Goal: Information Seeking & Learning: Learn about a topic

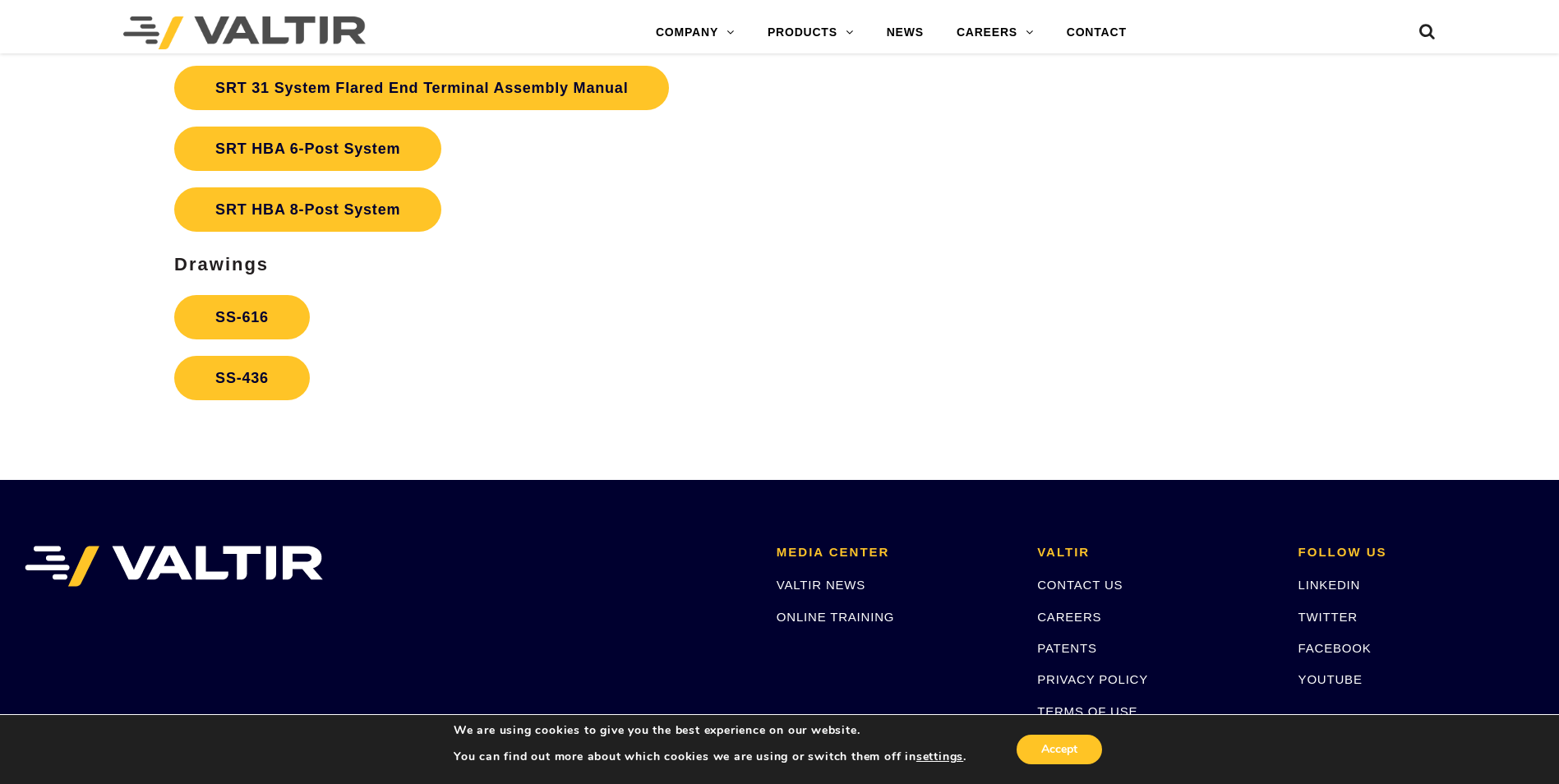
scroll to position [3370, 0]
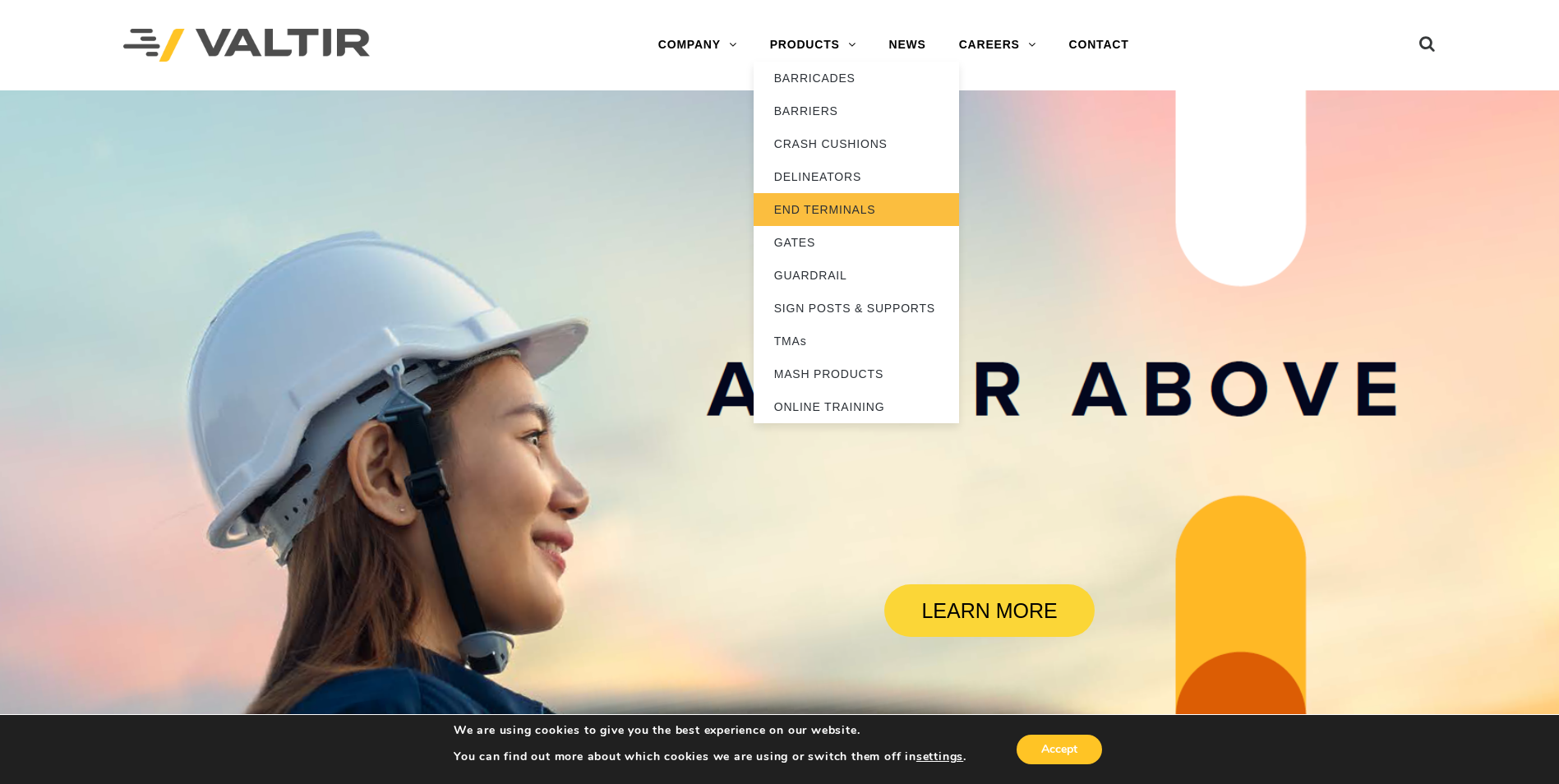
click at [827, 212] on link "END TERMINALS" at bounding box center [856, 210] width 205 height 33
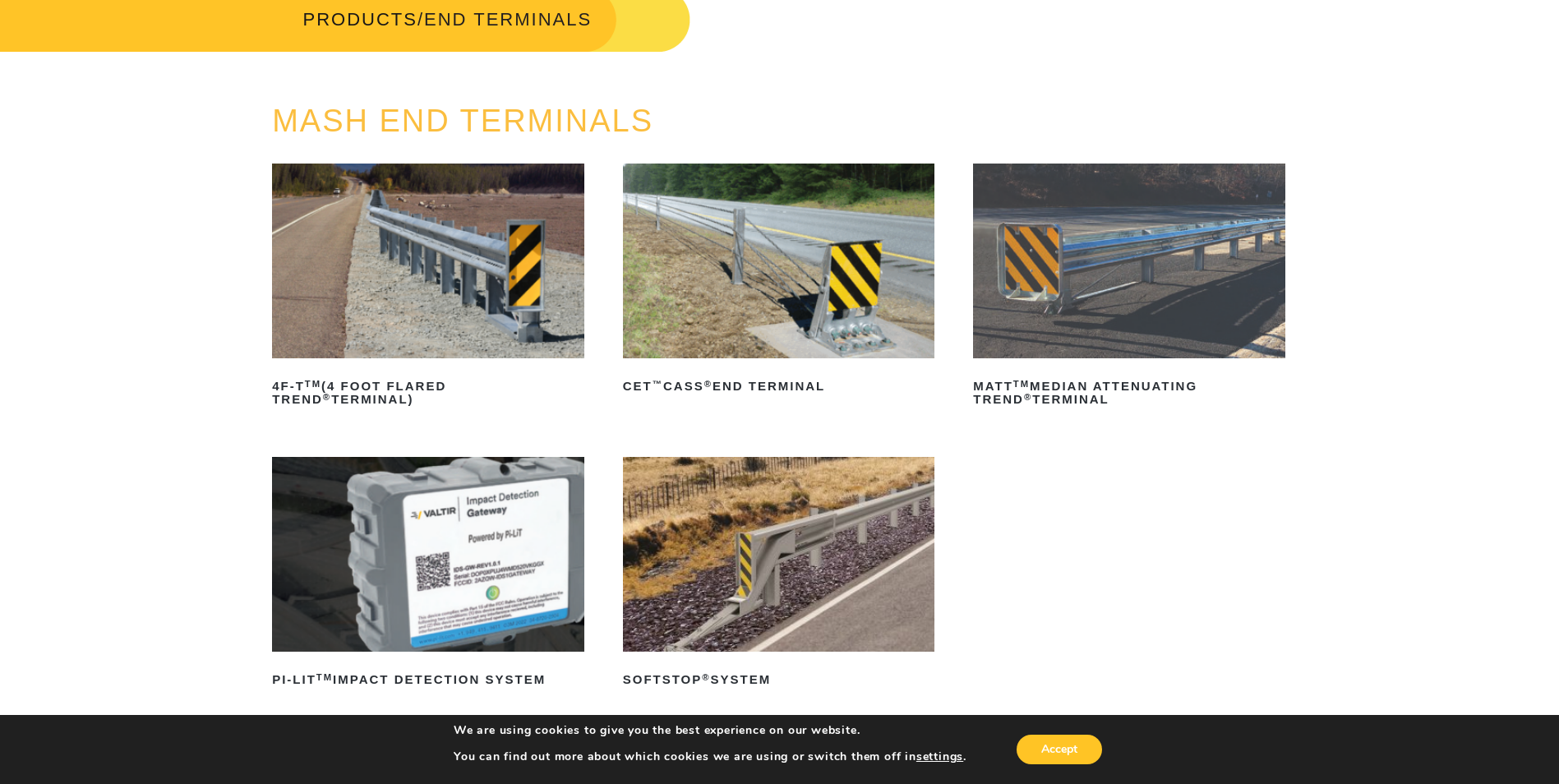
scroll to position [82, 0]
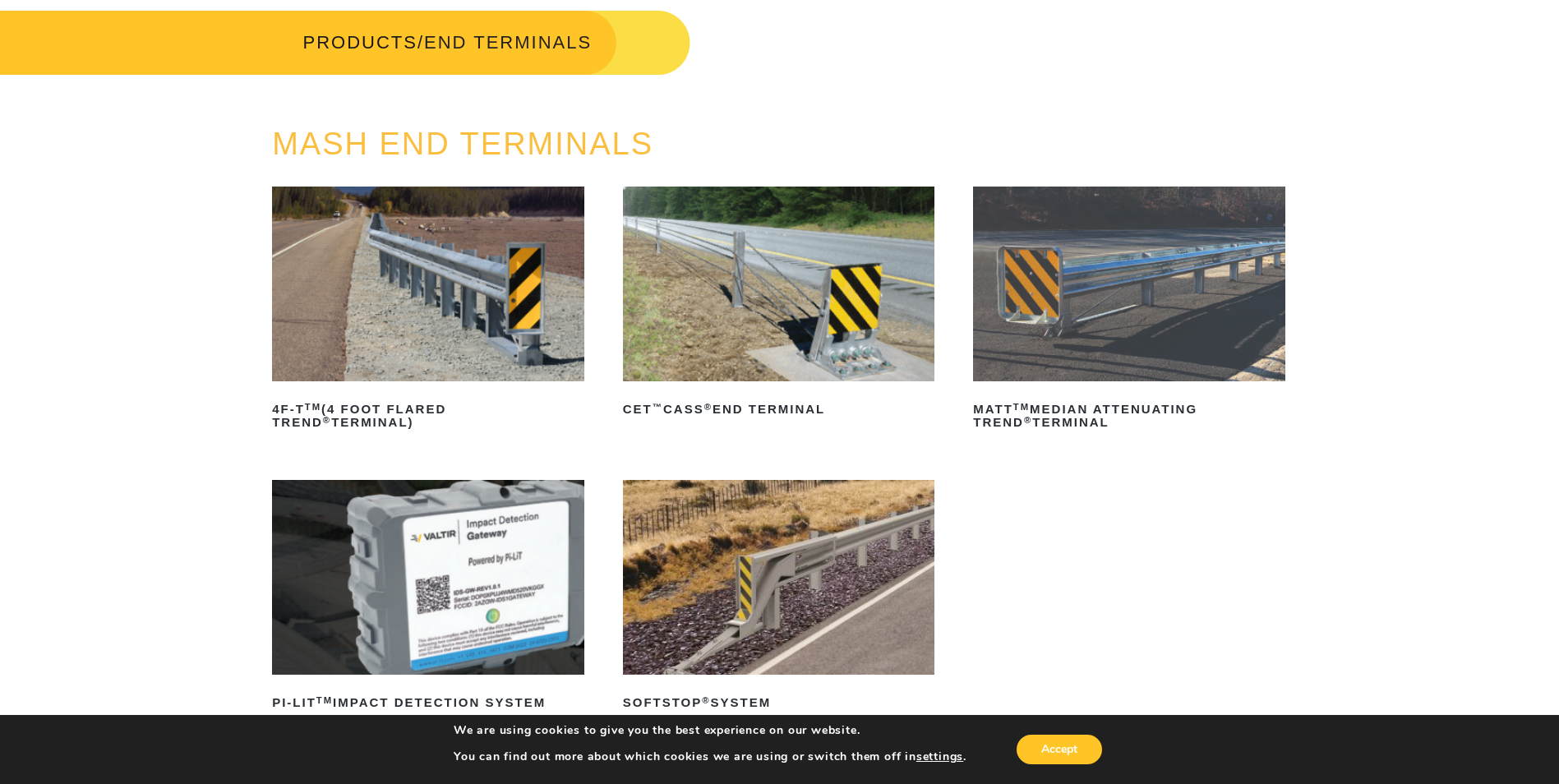
click at [503, 272] on img at bounding box center [428, 284] width 312 height 195
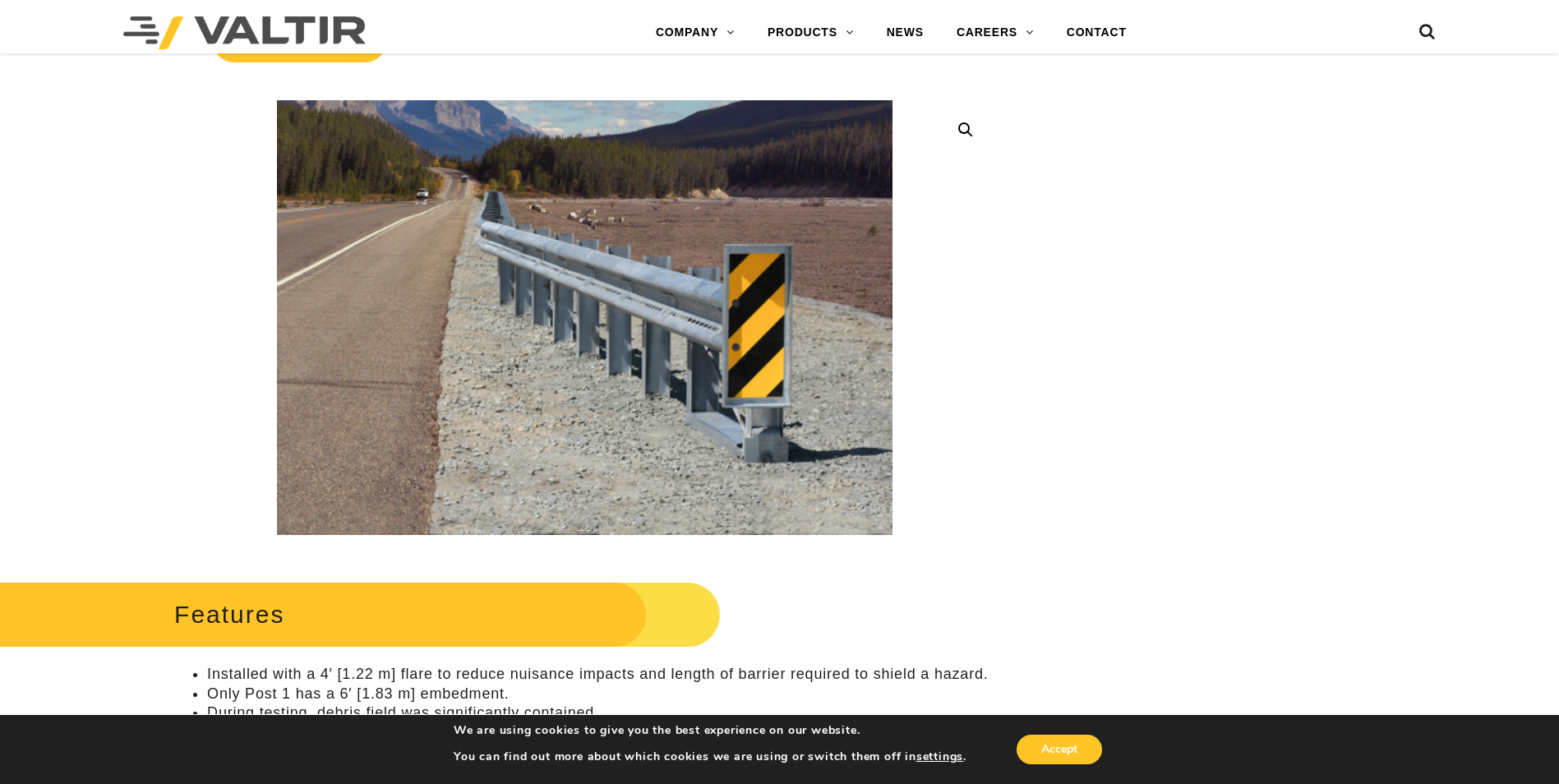
scroll to position [411, 0]
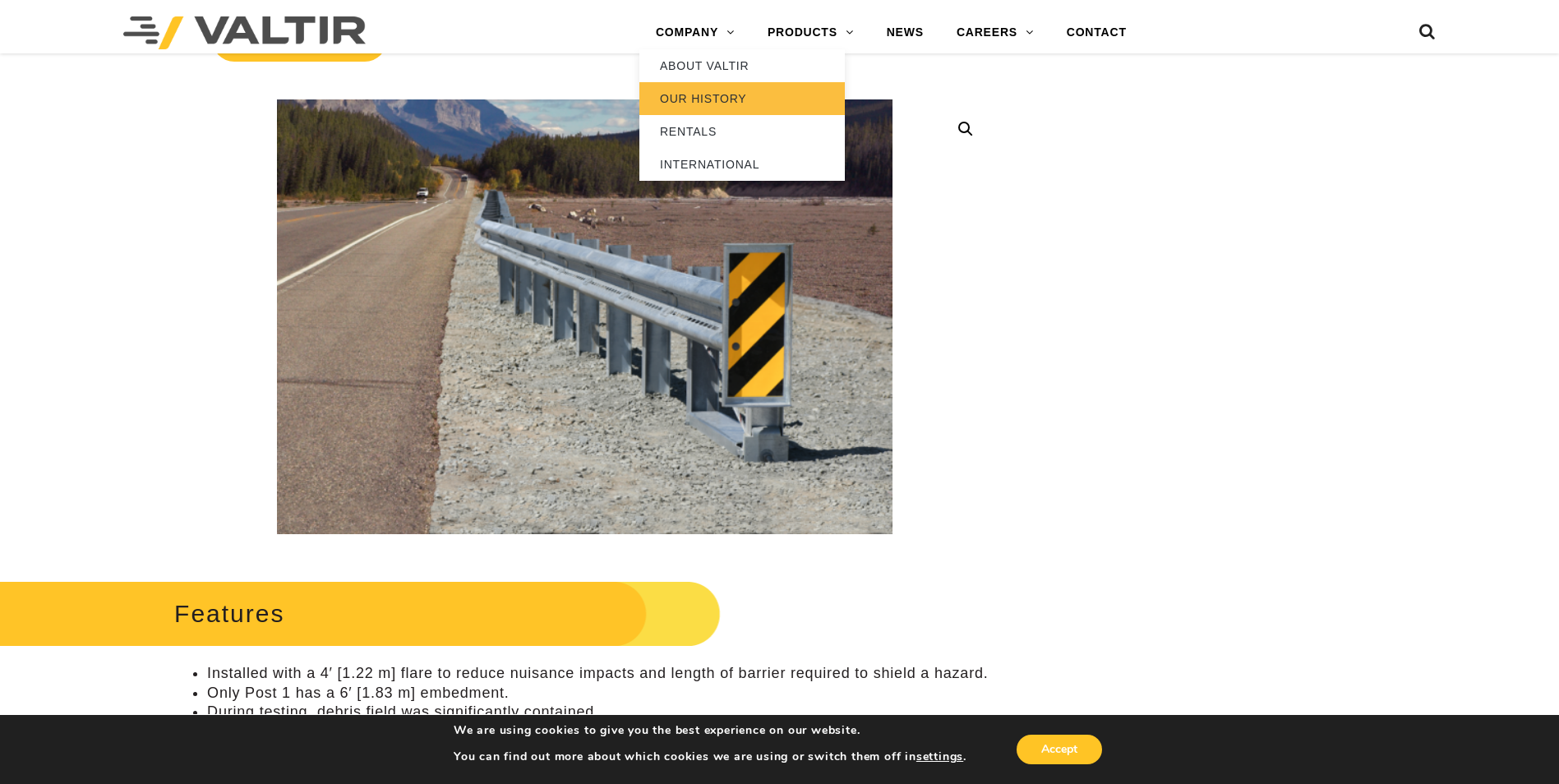
click at [710, 101] on link "OUR HISTORY" at bounding box center [742, 98] width 205 height 33
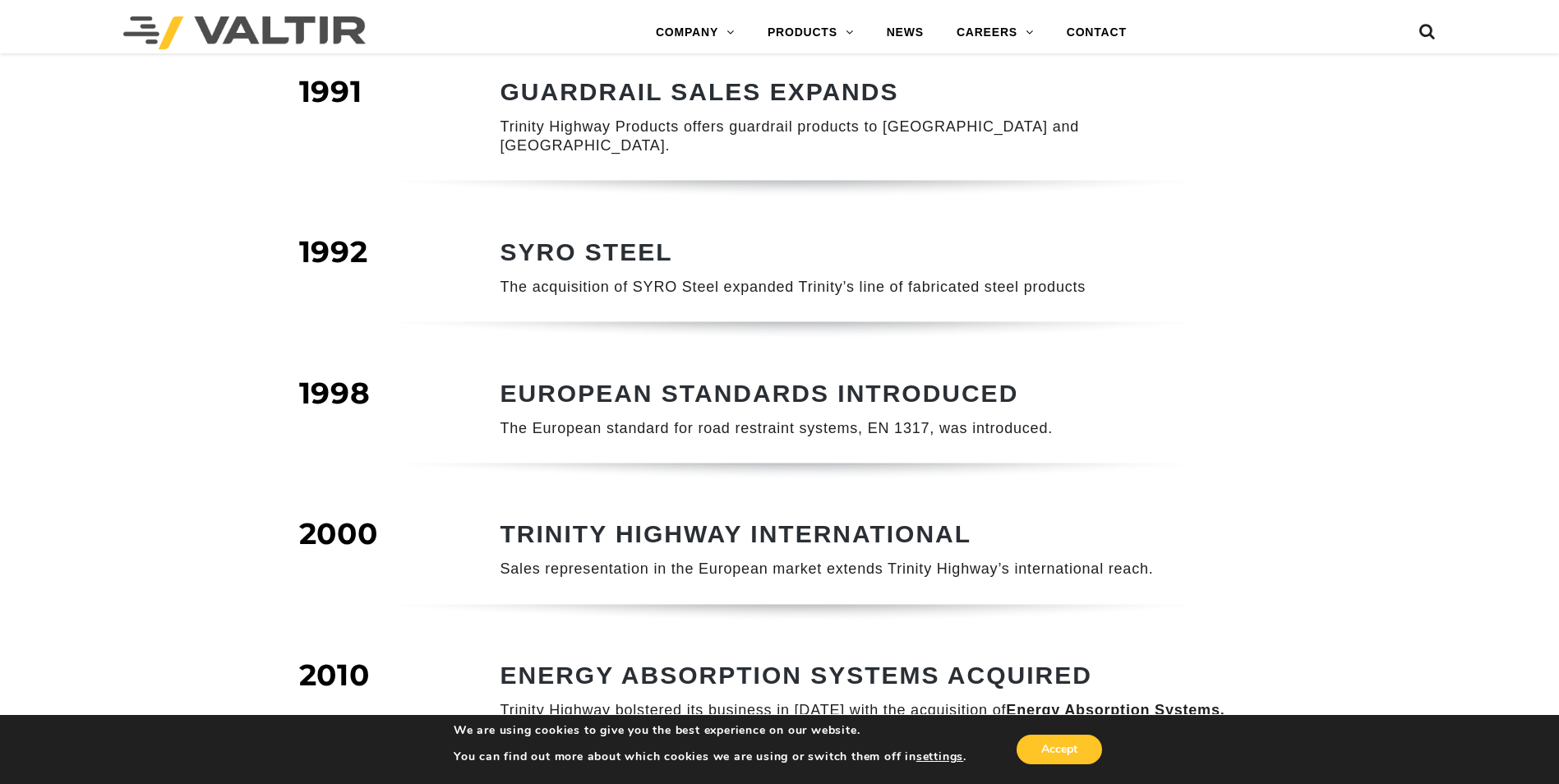
scroll to position [740, 0]
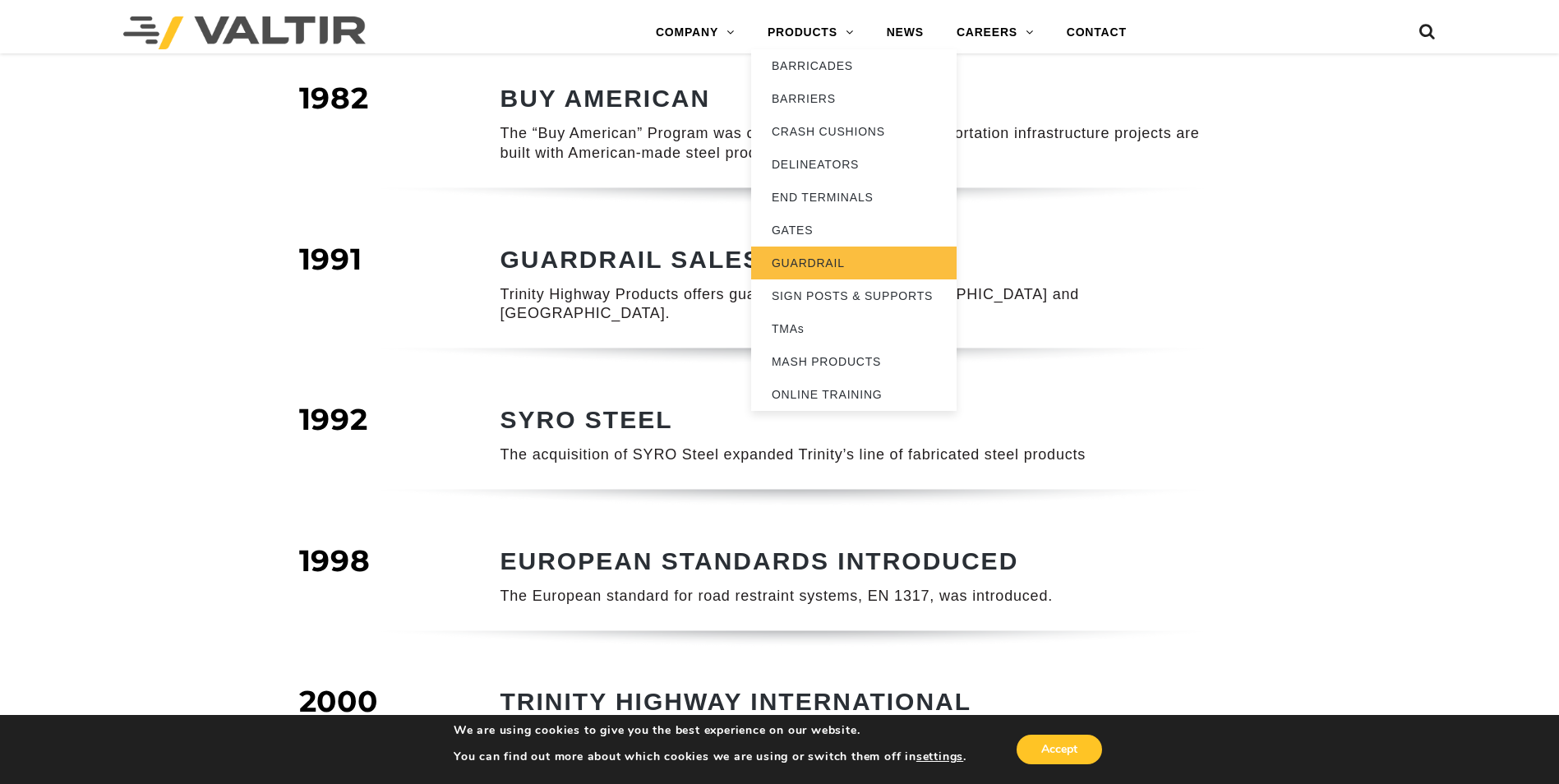
click at [826, 258] on link "GUARDRAIL" at bounding box center [853, 263] width 205 height 33
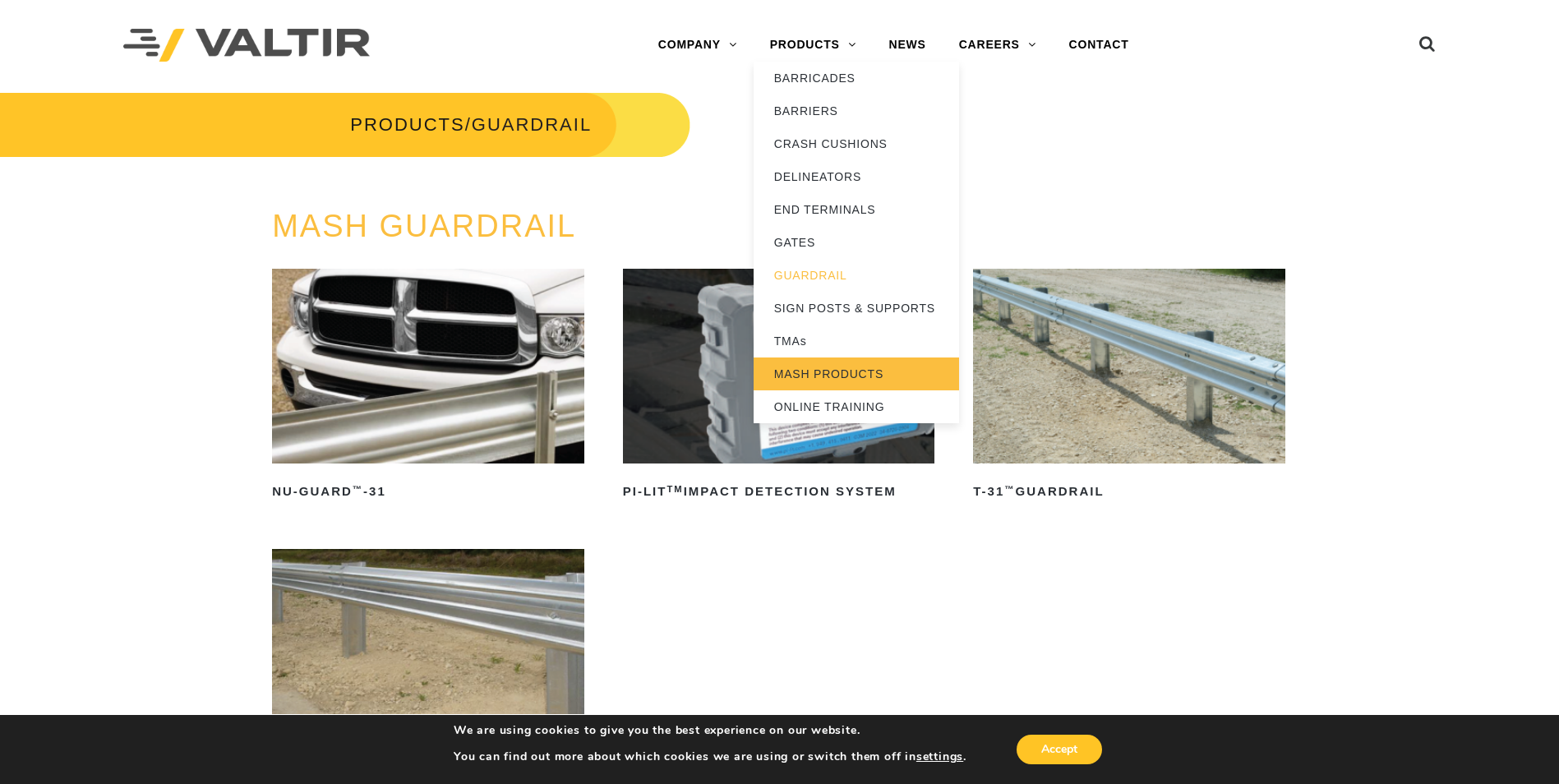
click at [839, 370] on link "MASH PRODUCTS" at bounding box center [856, 375] width 205 height 33
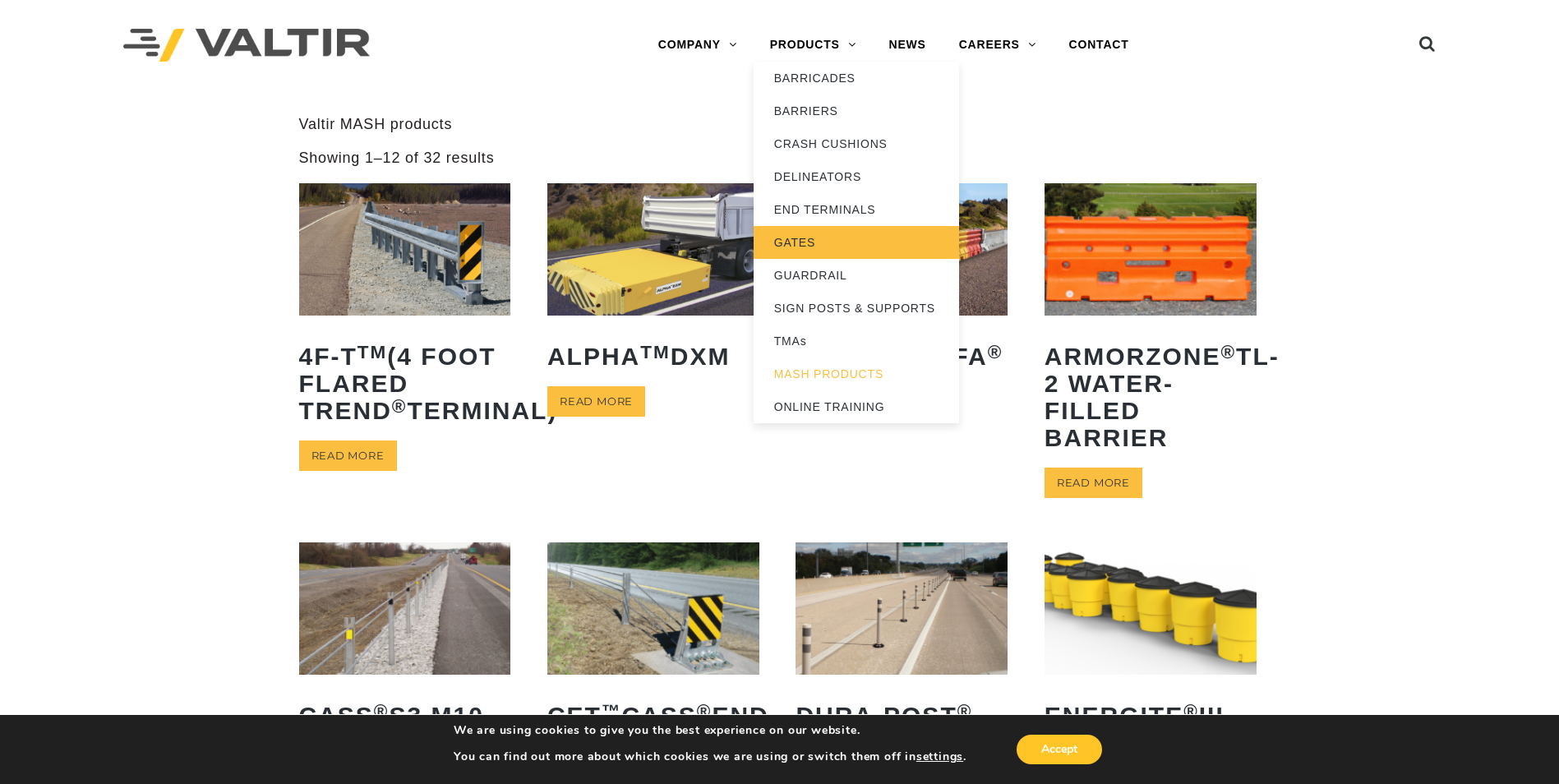
click at [809, 242] on link "GATES" at bounding box center [856, 243] width 205 height 33
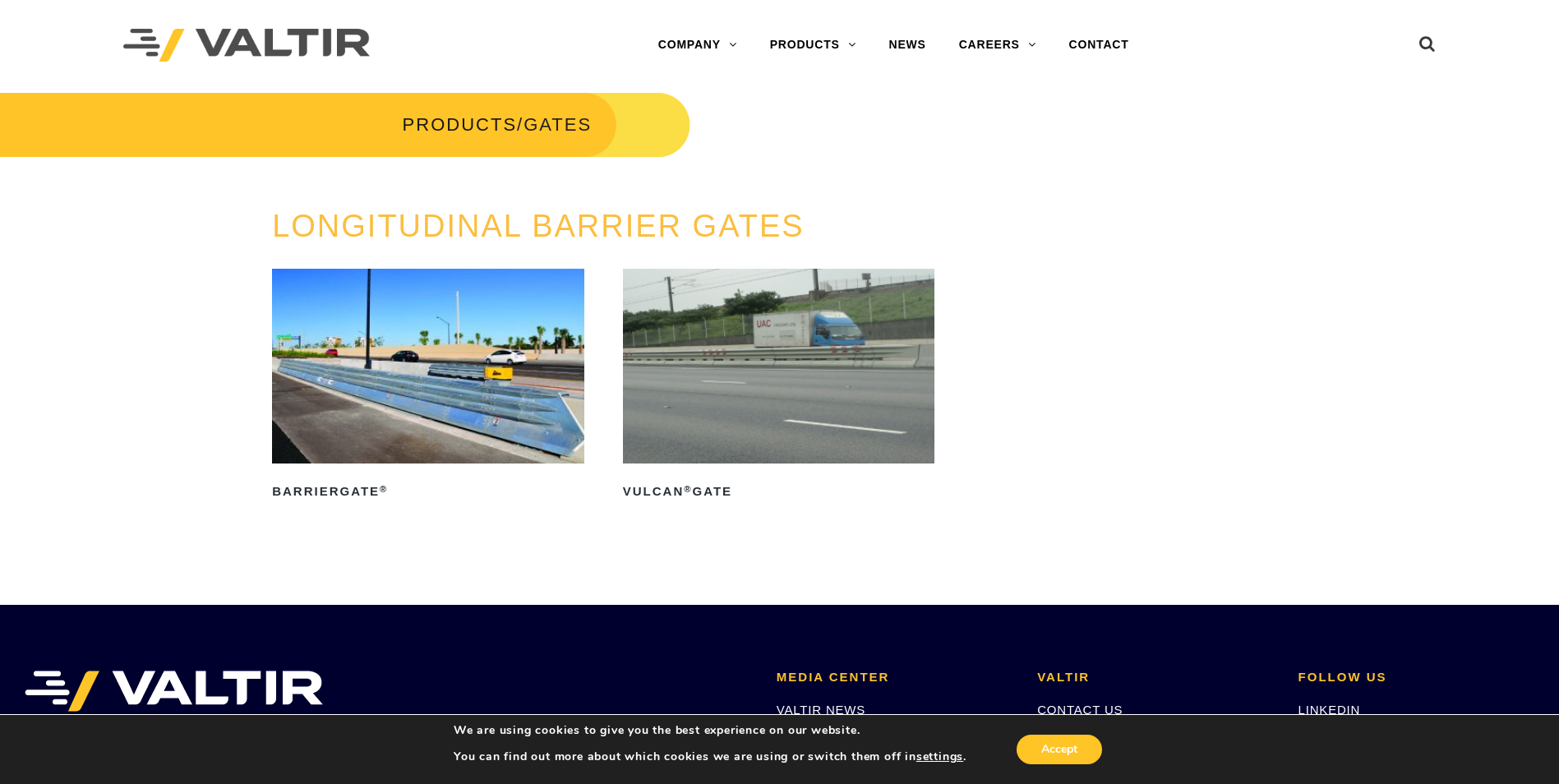
click at [511, 370] on img at bounding box center [428, 366] width 312 height 195
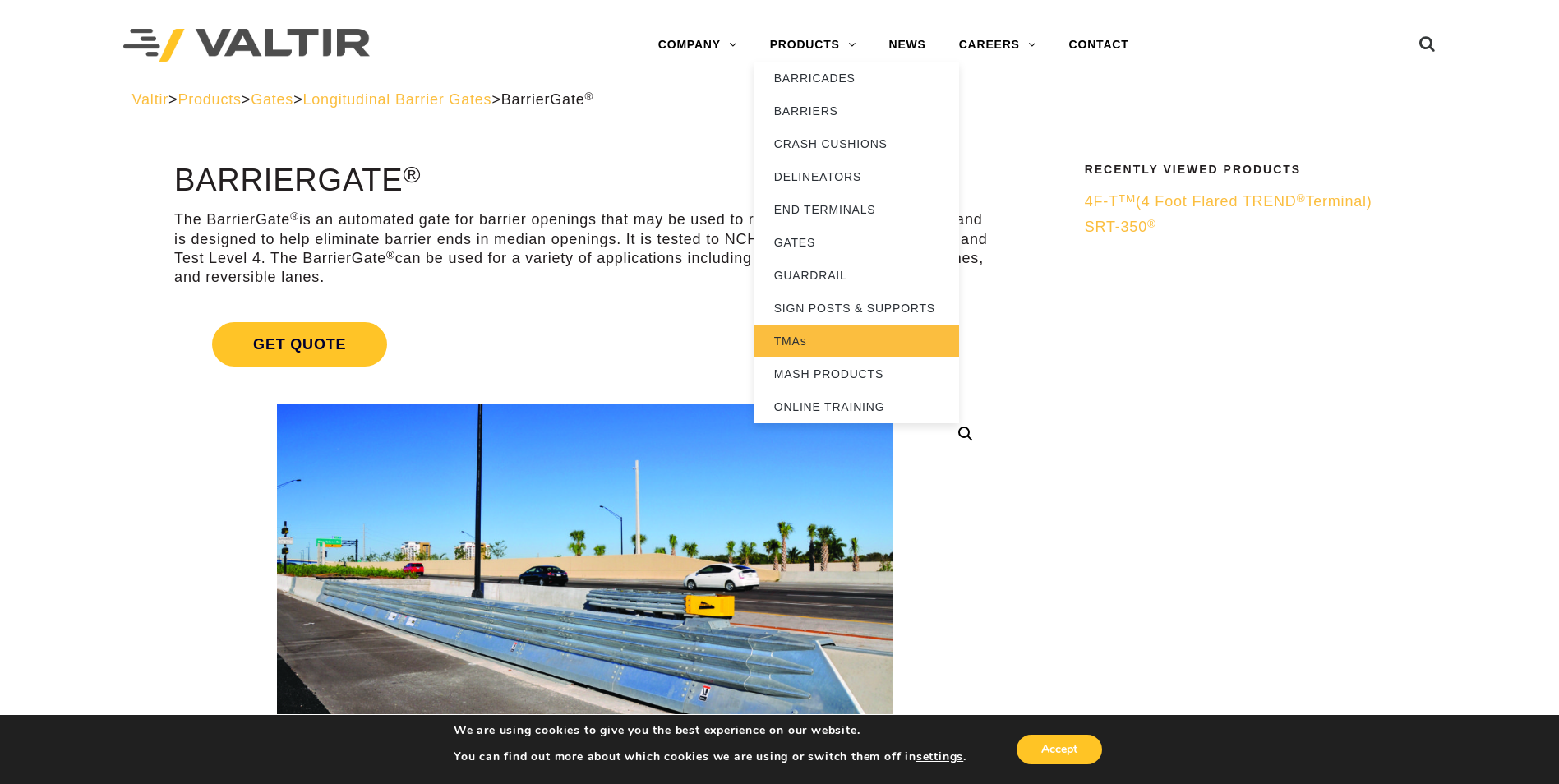
click at [788, 343] on link "TMAs" at bounding box center [856, 341] width 205 height 33
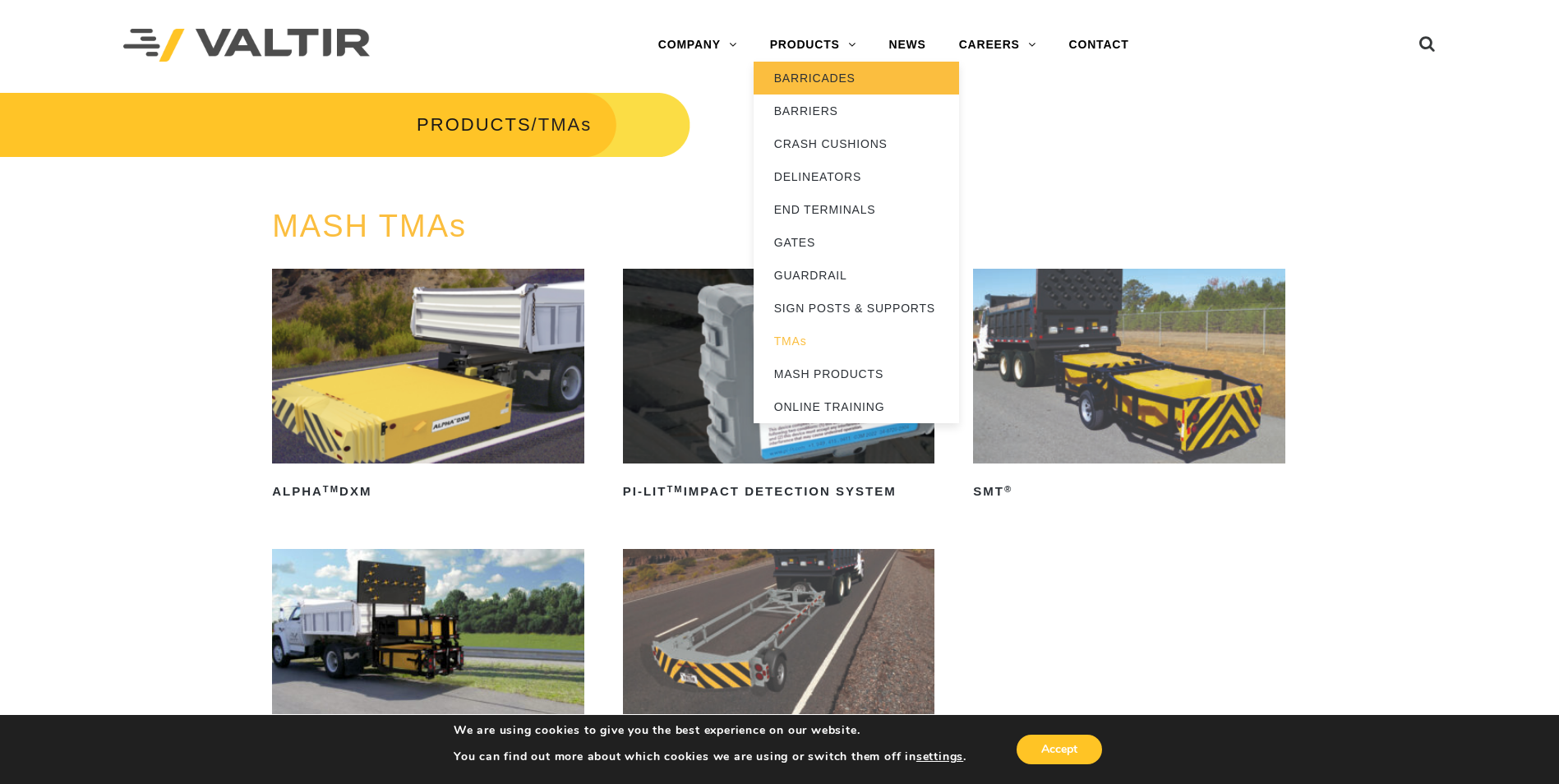
click at [817, 76] on link "BARRICADES" at bounding box center [856, 78] width 205 height 33
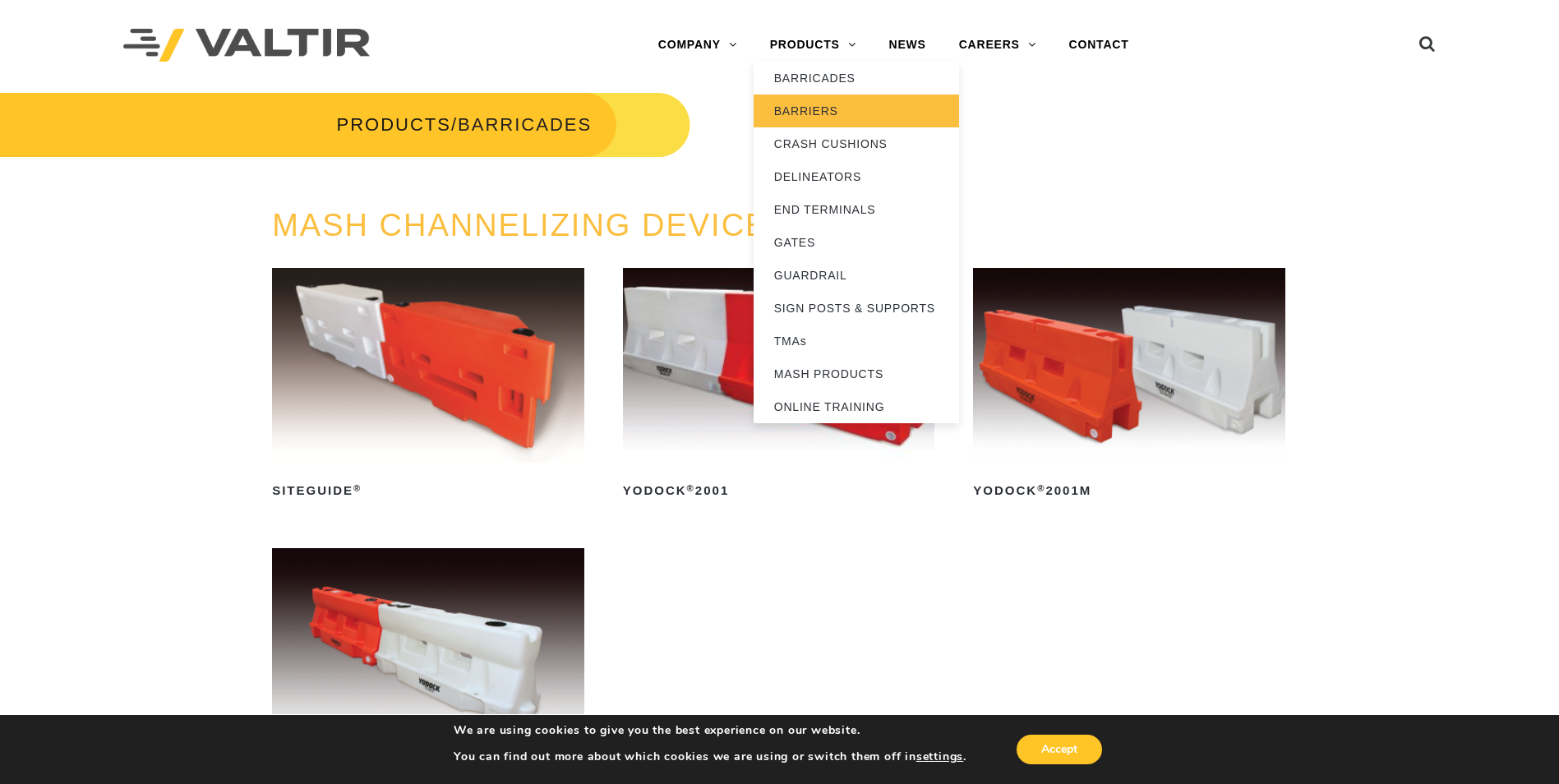
click at [803, 115] on link "BARRIERS" at bounding box center [856, 111] width 205 height 33
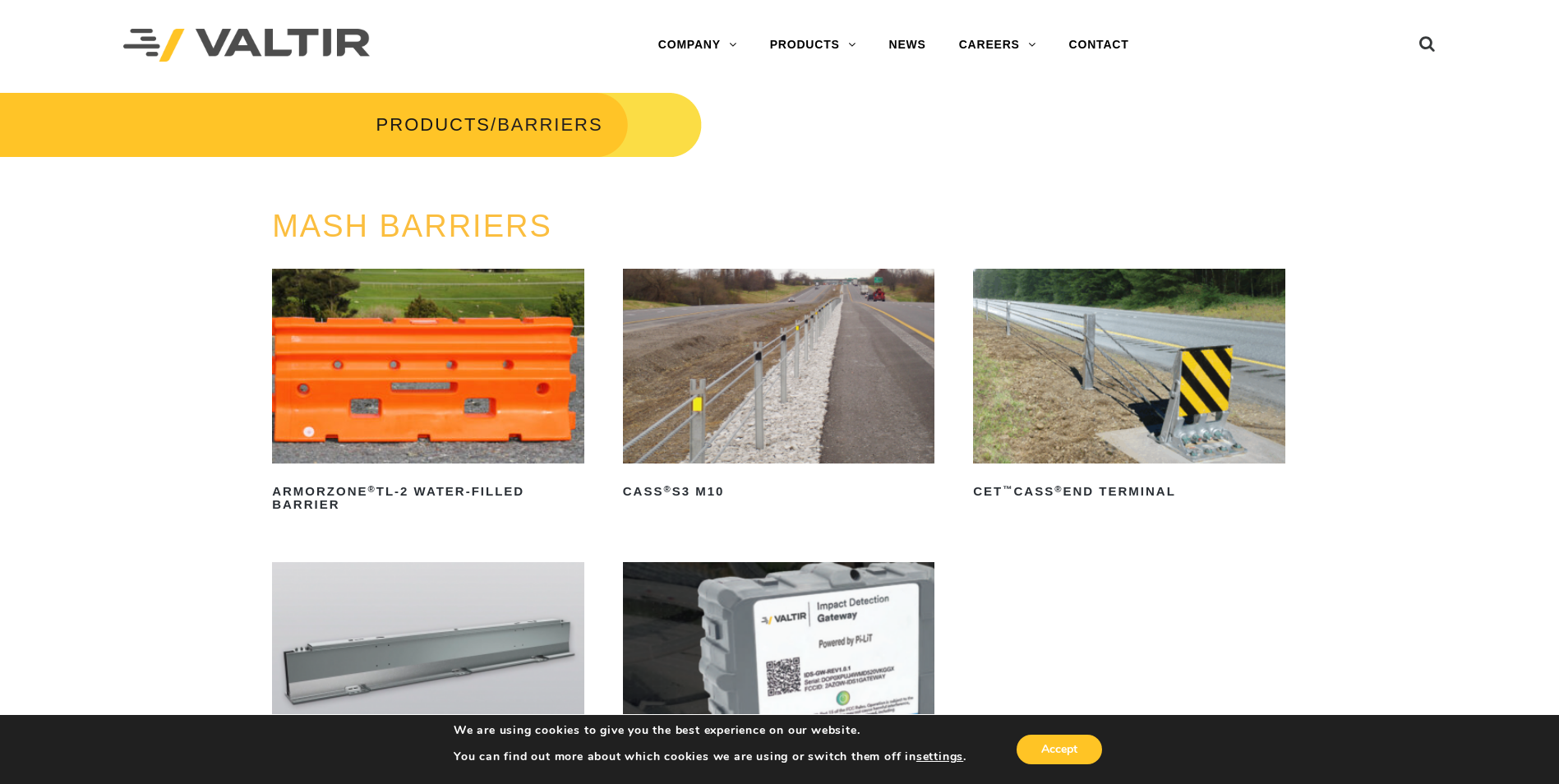
click at [1189, 381] on img at bounding box center [1129, 366] width 312 height 195
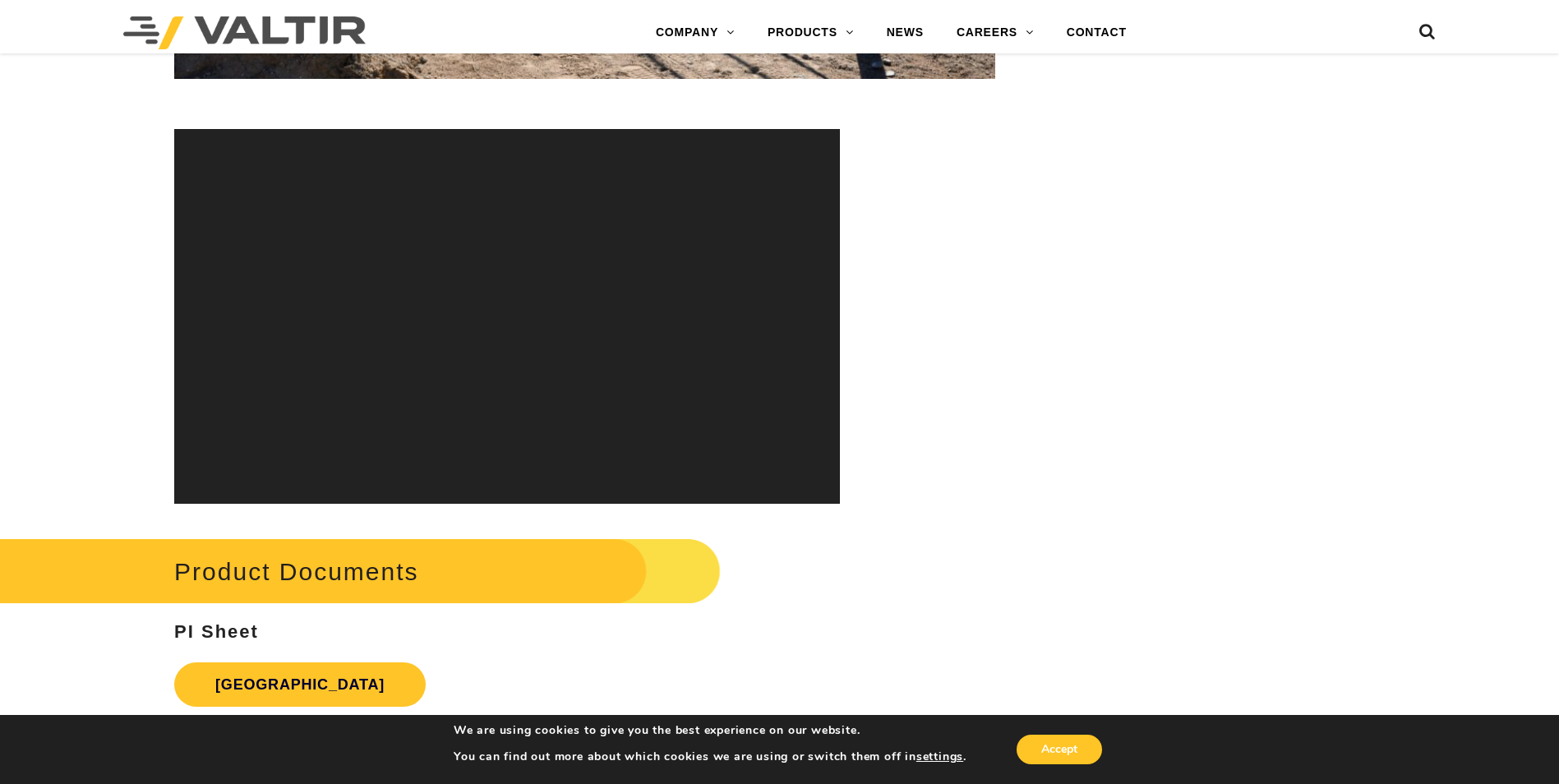
scroll to position [5425, 0]
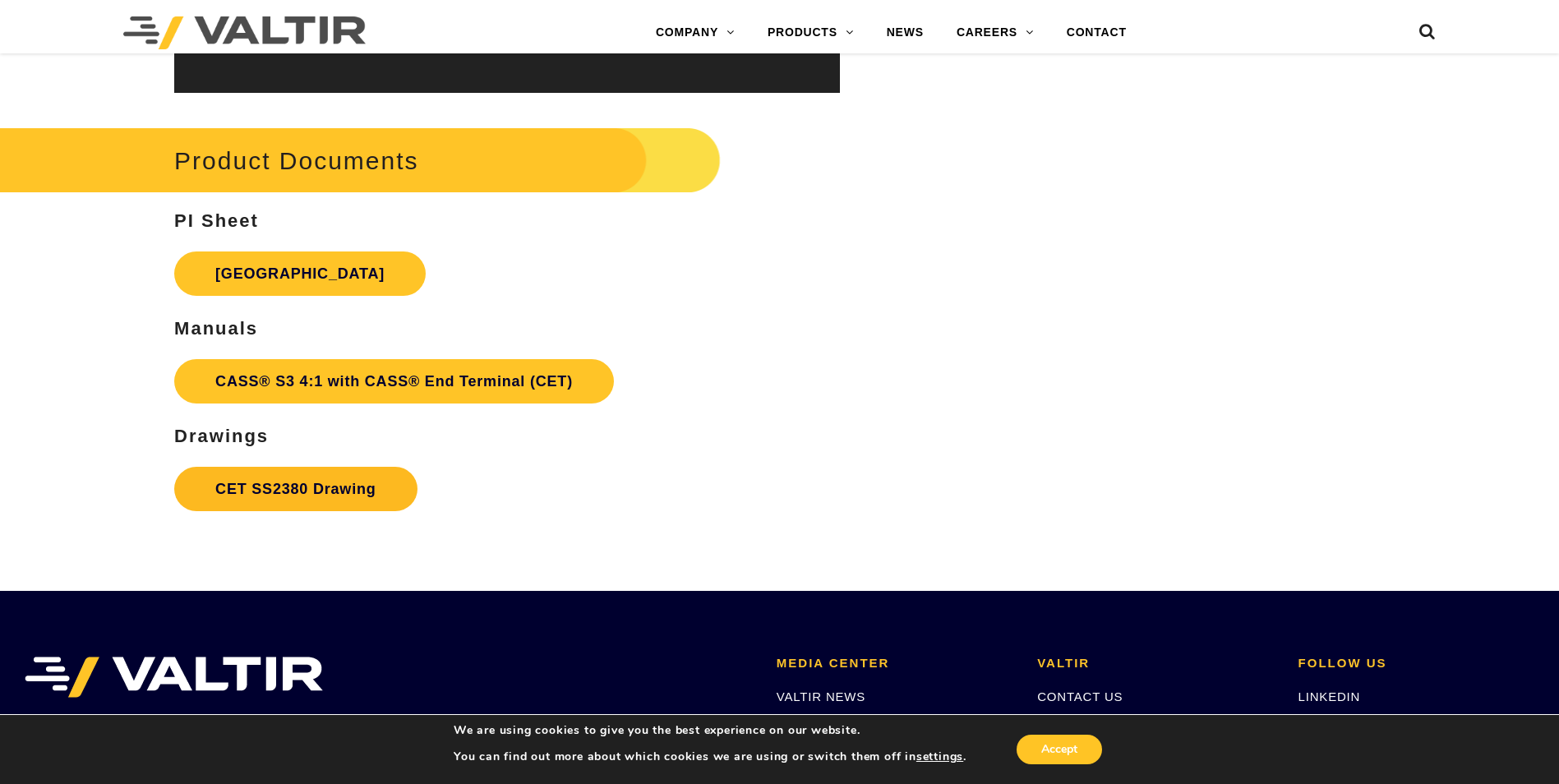
click at [341, 488] on link "CET SS2380 Drawing" at bounding box center [294, 489] width 242 height 44
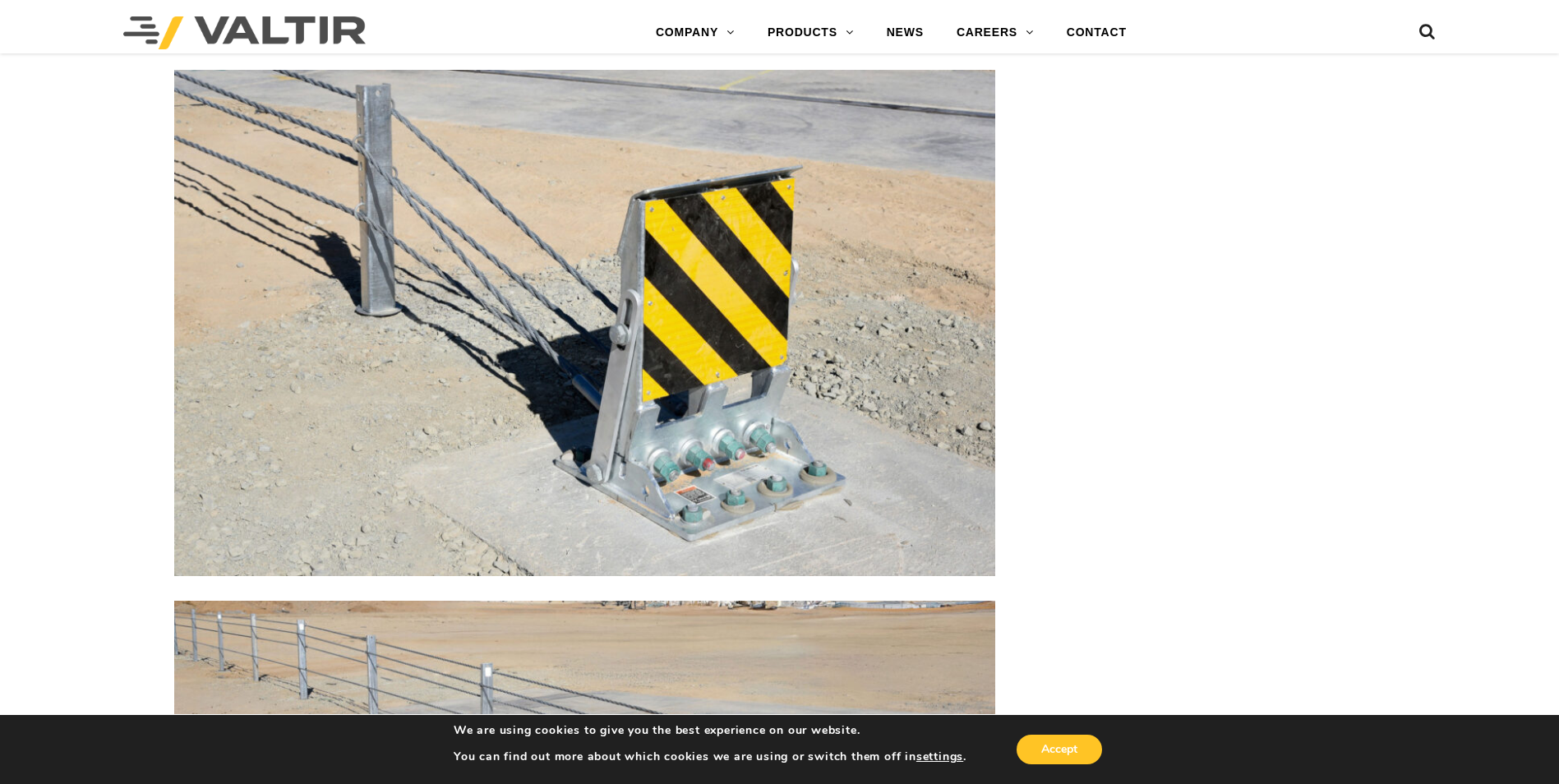
scroll to position [2959, 0]
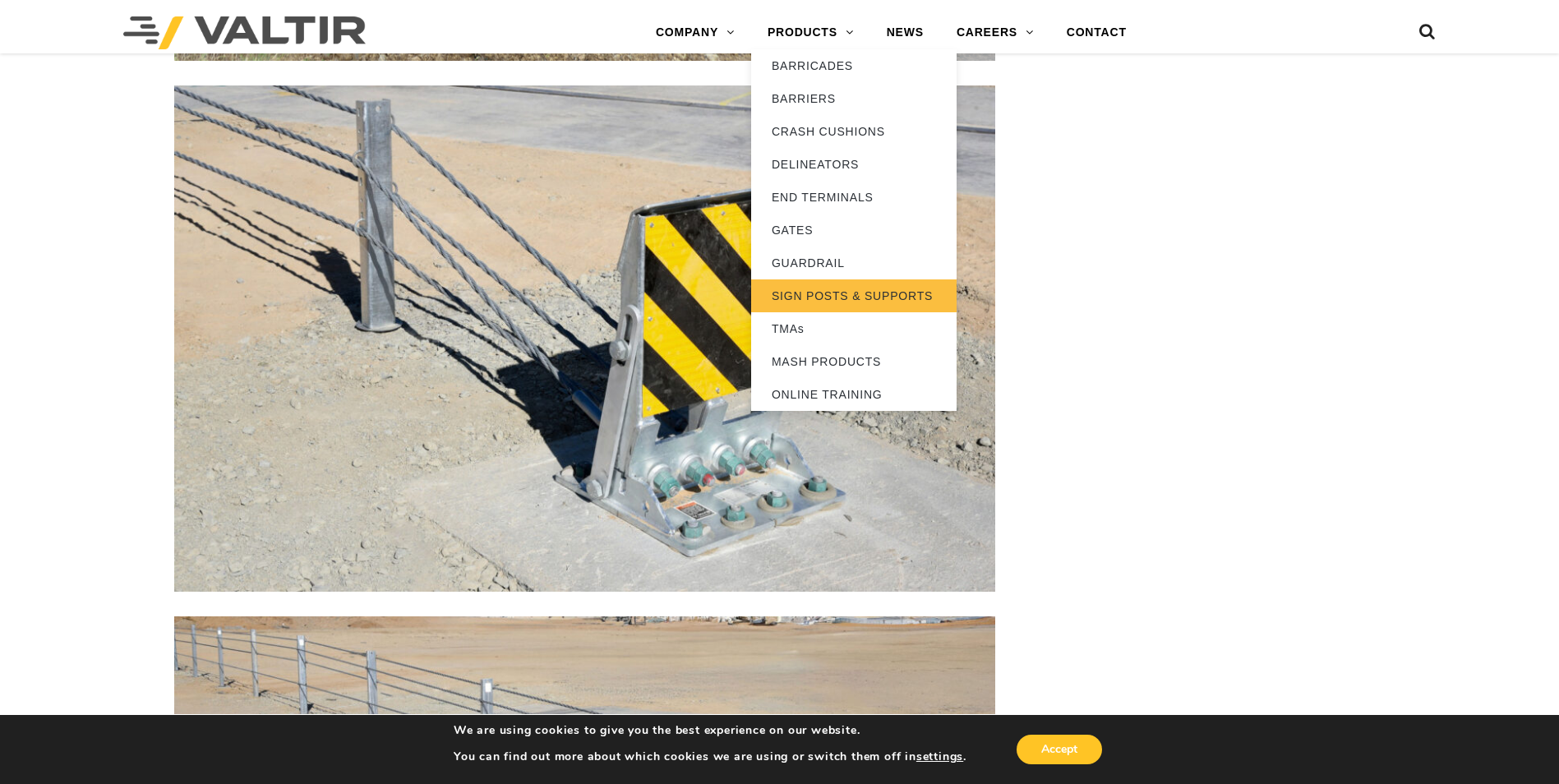
click at [826, 296] on link "SIGN POSTS & SUPPORTS" at bounding box center [853, 296] width 205 height 33
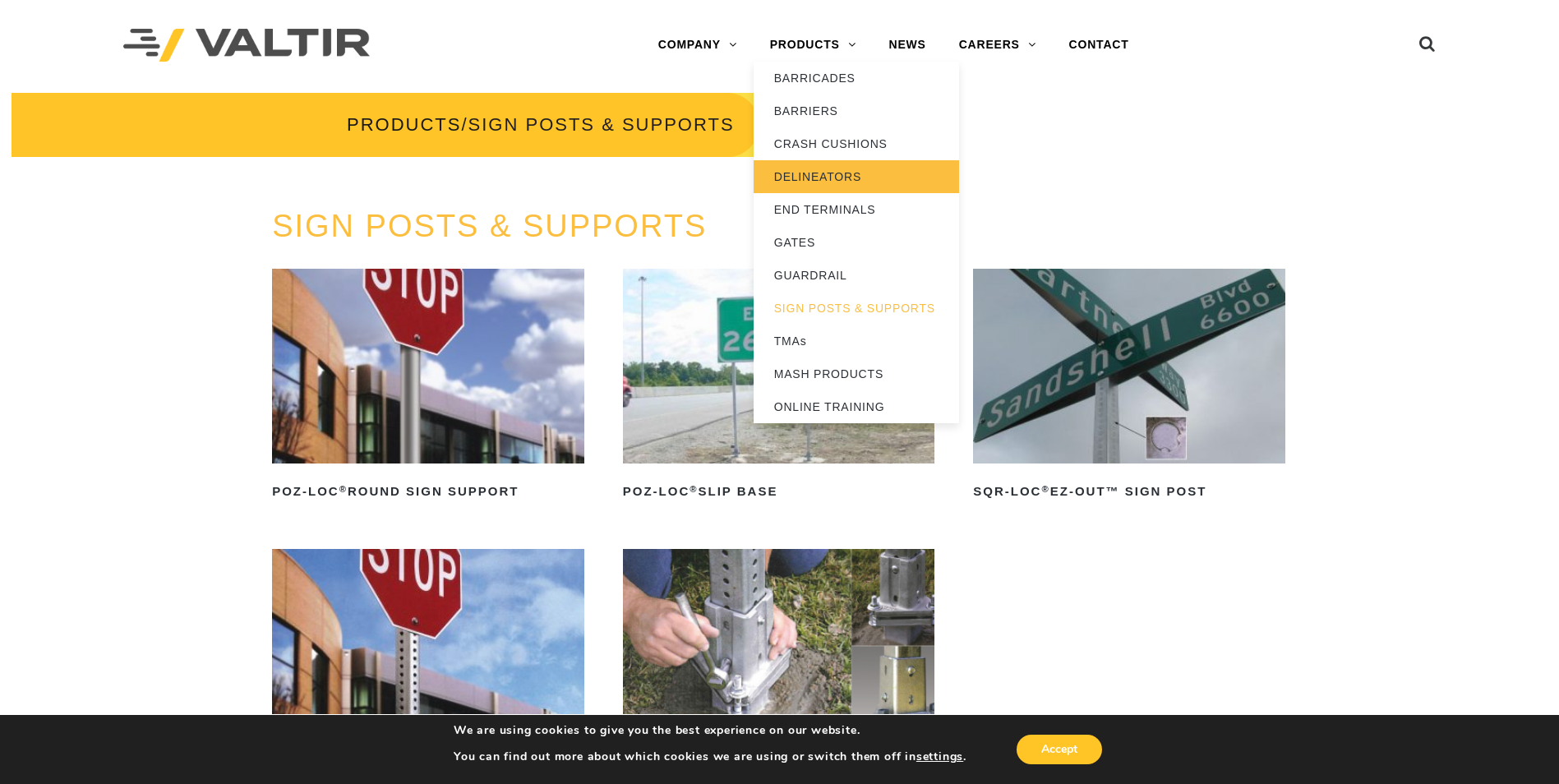
click at [811, 175] on link "DELINEATORS" at bounding box center [856, 177] width 205 height 33
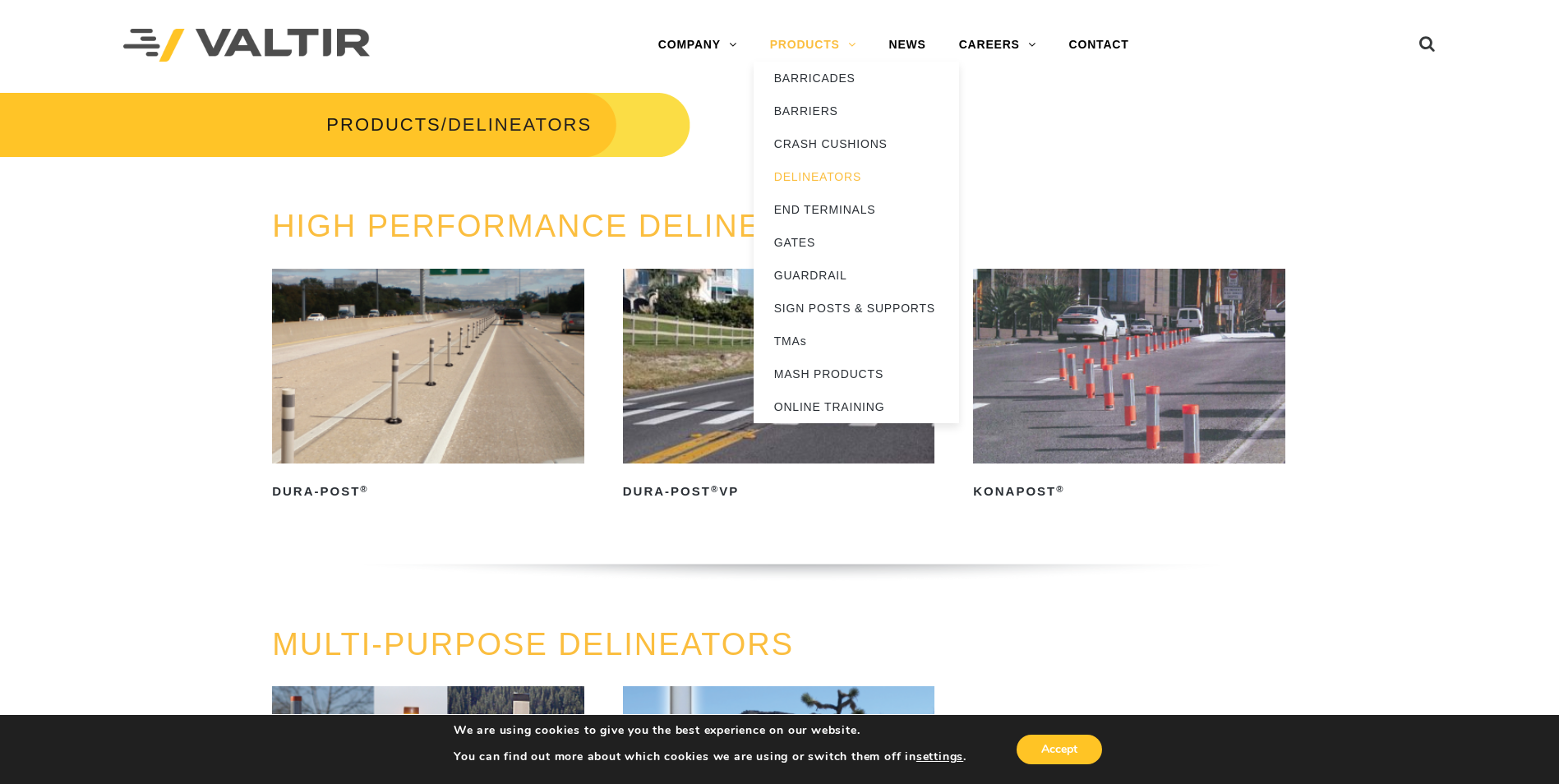
click at [807, 47] on link "PRODUCTS" at bounding box center [814, 45] width 120 height 33
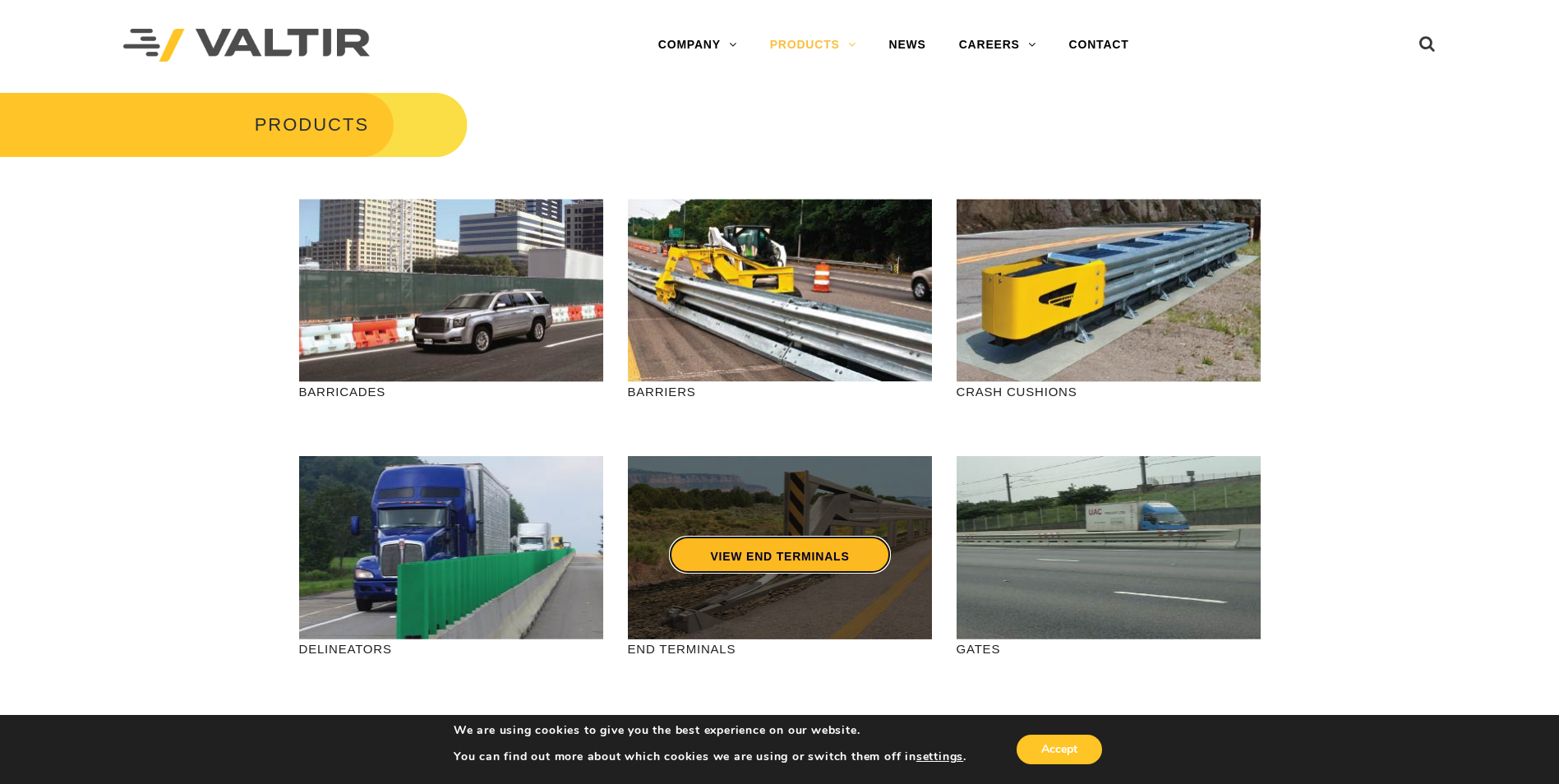
click at [865, 547] on link "VIEW END TERMINALS" at bounding box center [780, 554] width 221 height 38
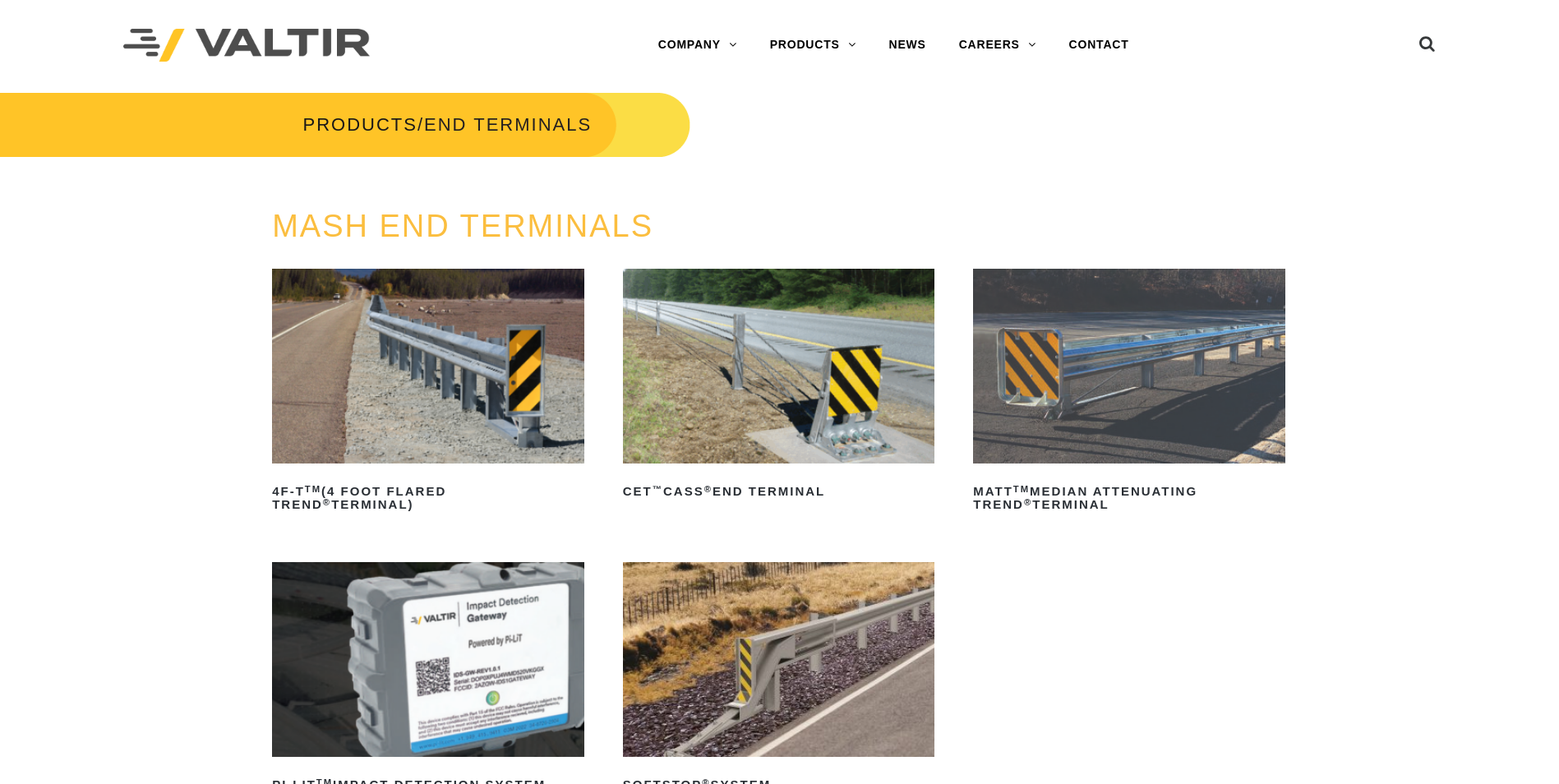
click at [846, 673] on img at bounding box center [779, 660] width 312 height 195
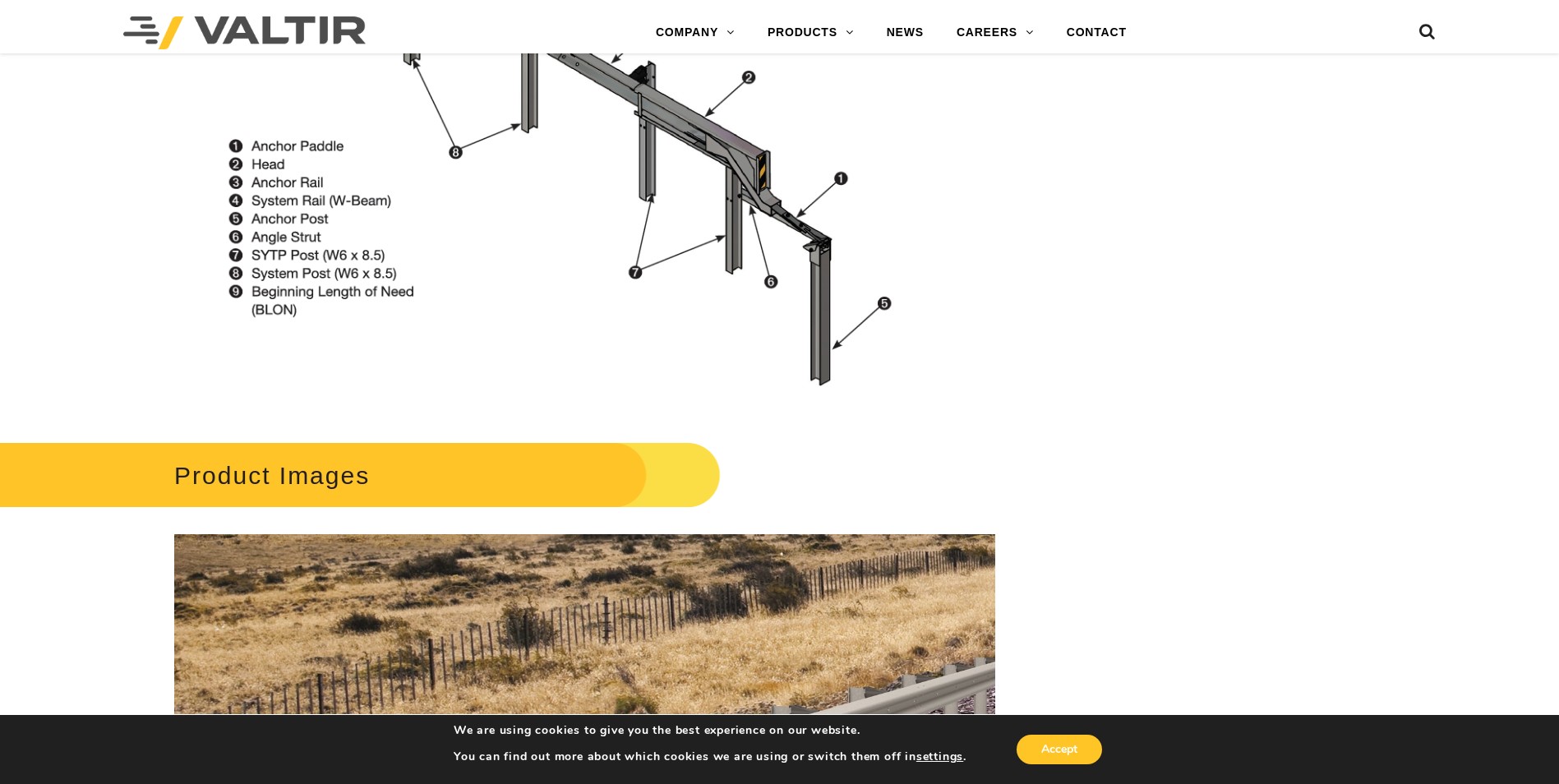
scroll to position [1480, 0]
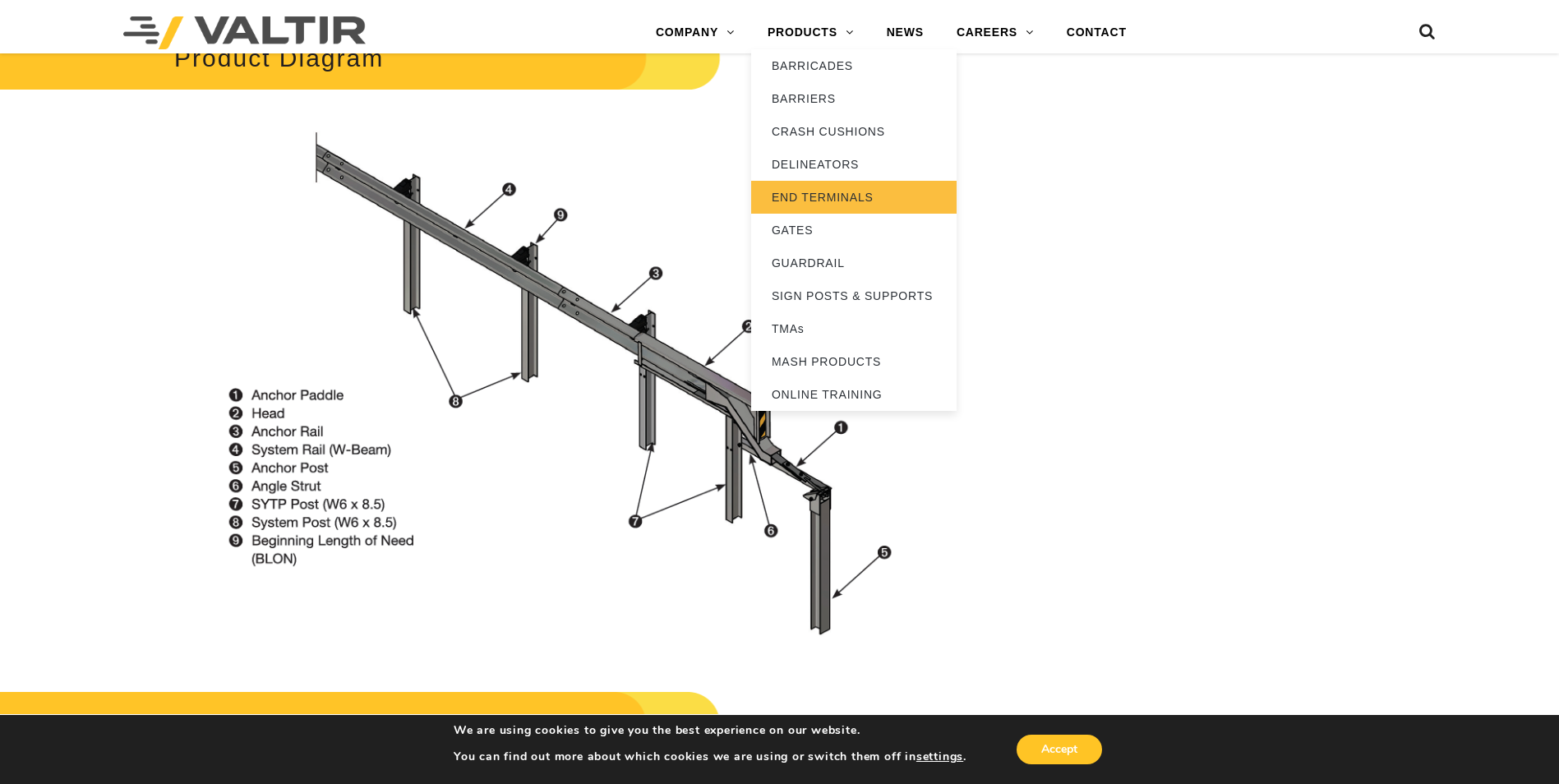
click at [820, 196] on link "END TERMINALS" at bounding box center [853, 198] width 205 height 33
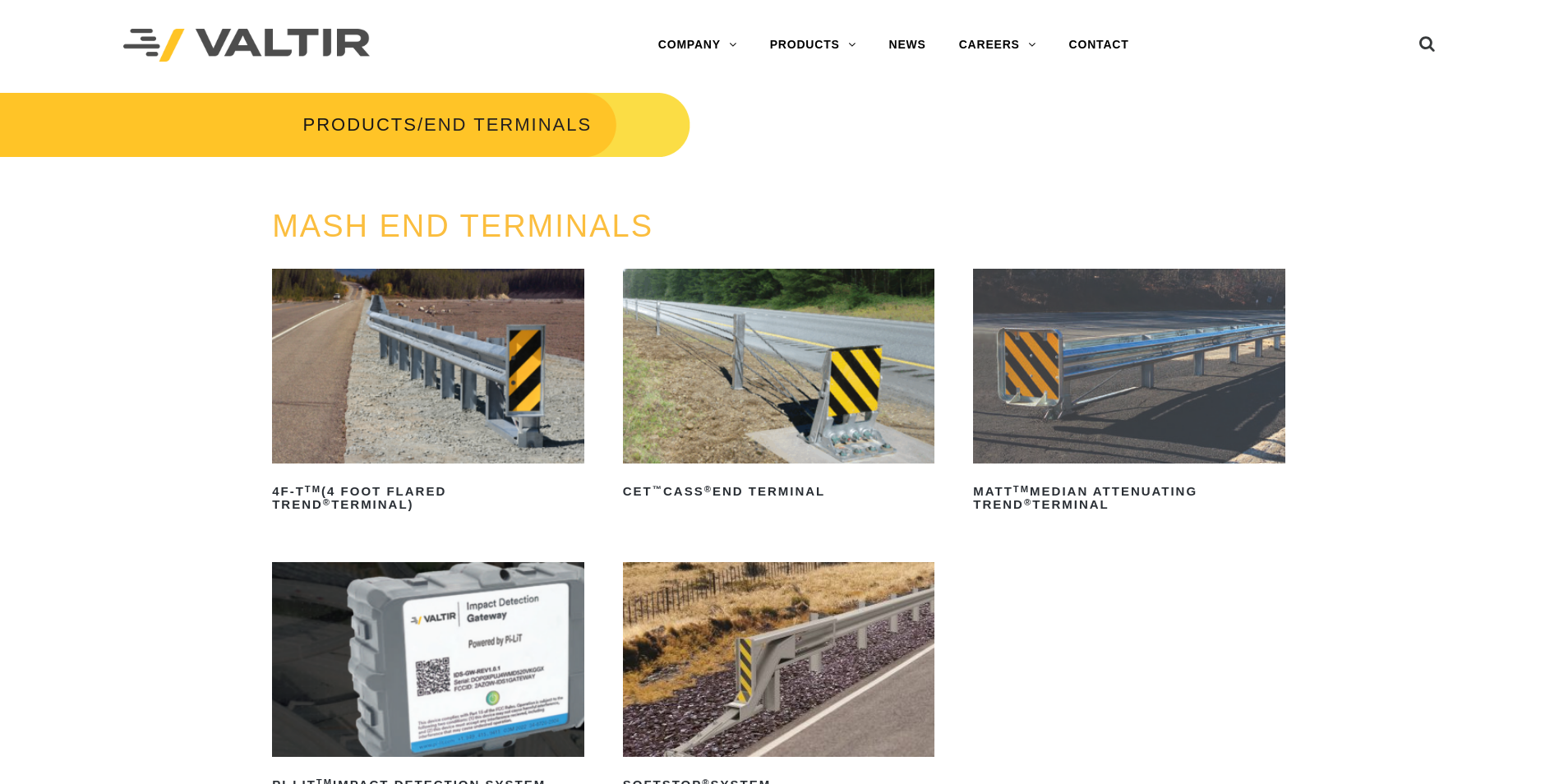
click at [468, 407] on img at bounding box center [428, 366] width 312 height 195
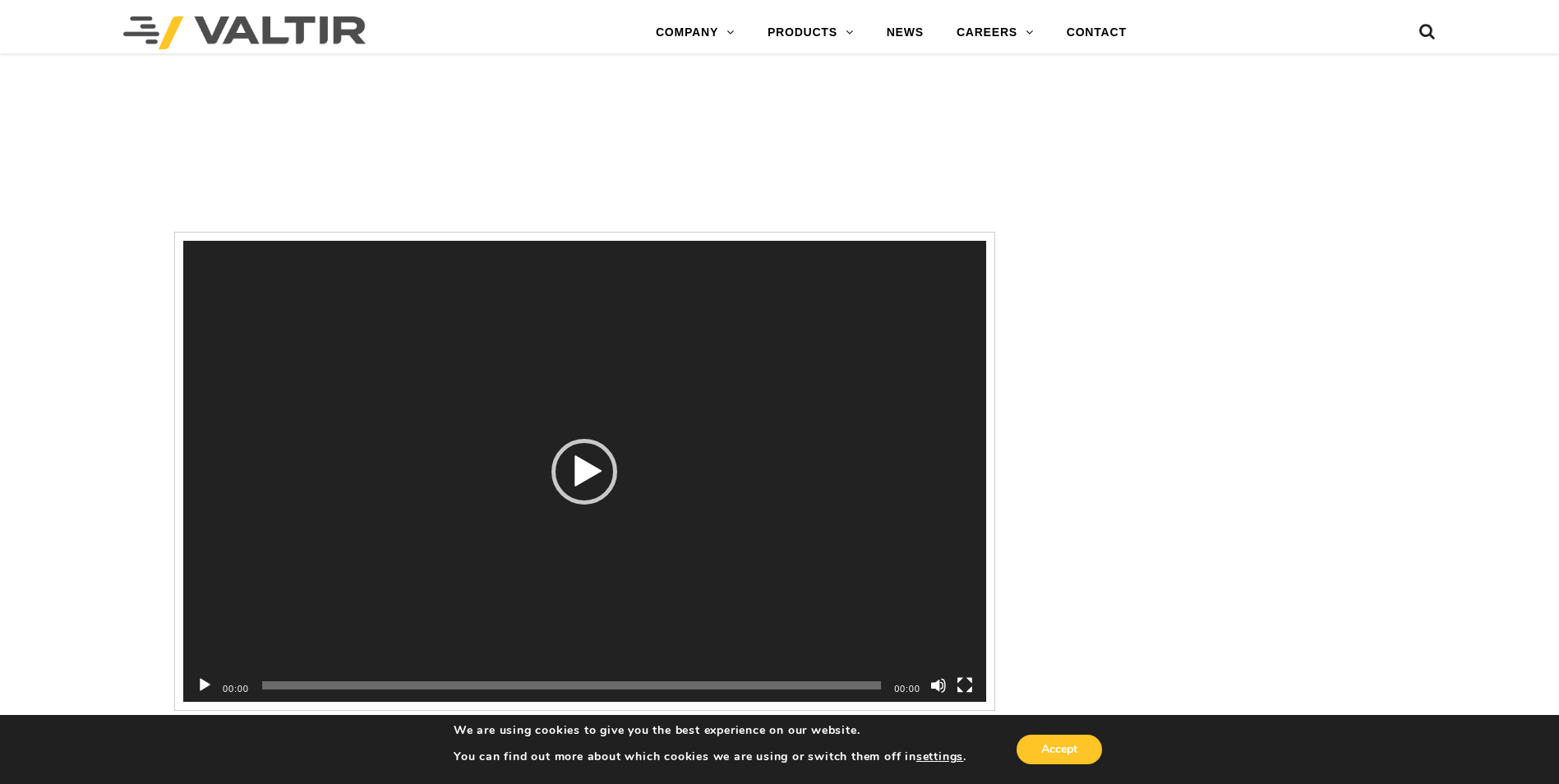
scroll to position [2466, 0]
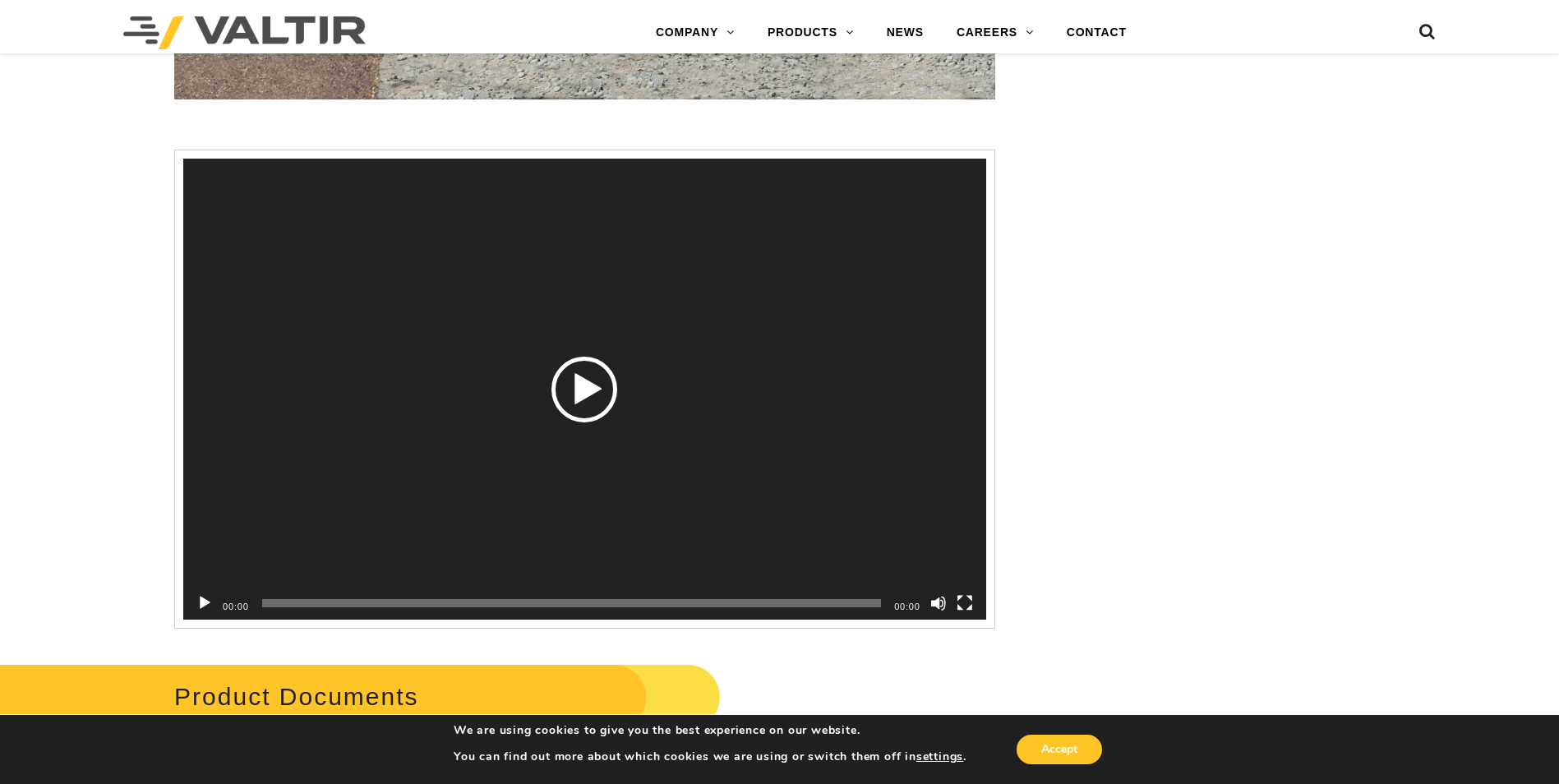
click at [582, 388] on div "Play" at bounding box center [583, 389] width 65 height 65
